Goal: Navigation & Orientation: Find specific page/section

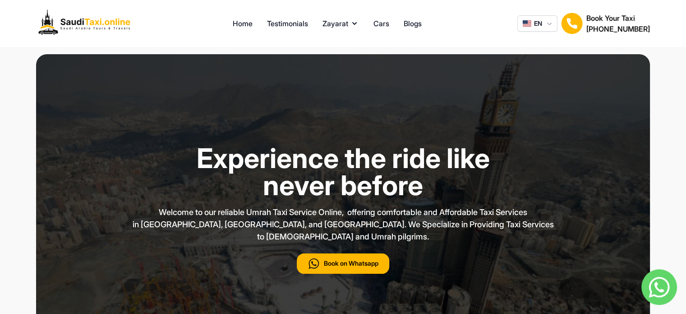
type input "***"
click at [535, 23] on span "EN" at bounding box center [538, 23] width 8 height 9
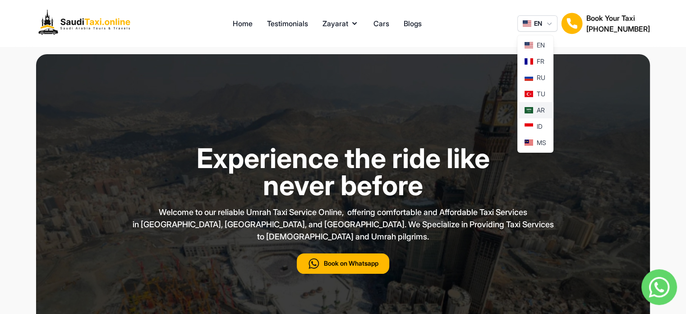
click at [542, 111] on span "AR" at bounding box center [541, 110] width 8 height 9
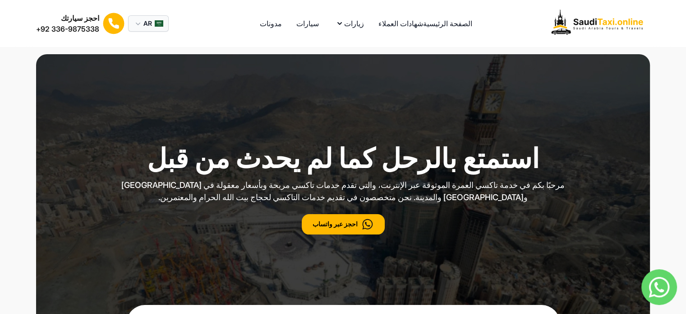
click at [143, 26] on icon "button" at bounding box center [138, 23] width 9 height 9
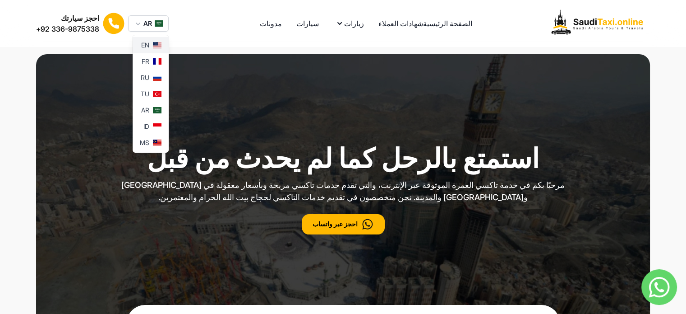
click at [154, 48] on div "EN" at bounding box center [151, 45] width 36 height 16
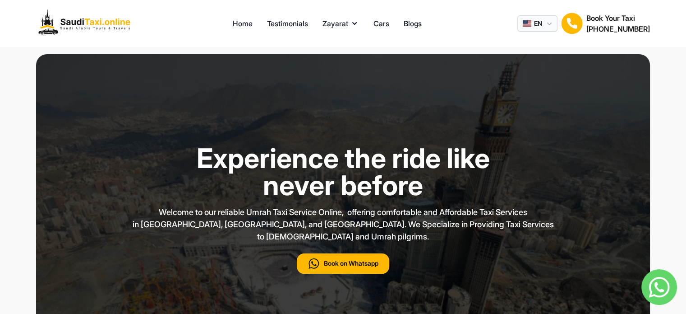
click at [551, 23] on icon "button" at bounding box center [549, 23] width 9 height 9
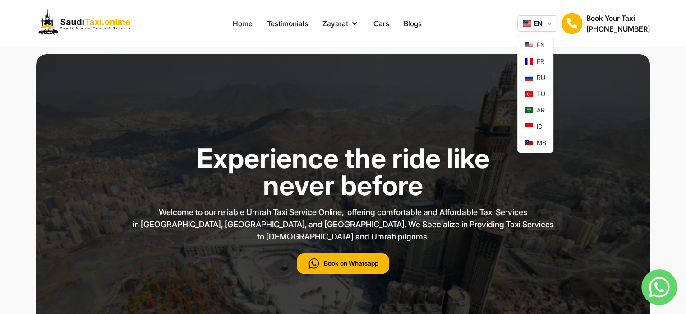
drag, startPoint x: 461, startPoint y: 44, endPoint x: 466, endPoint y: 42, distance: 4.7
click at [462, 43] on div "Home Testimonials Zayarat Cars Blogs EN EN FR RU TU AR ID MS Book Your Taxi [PH…" at bounding box center [343, 23] width 686 height 47
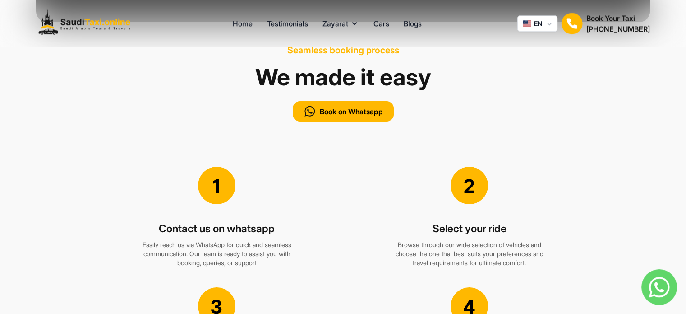
scroll to position [812, 0]
